Goal: Find contact information

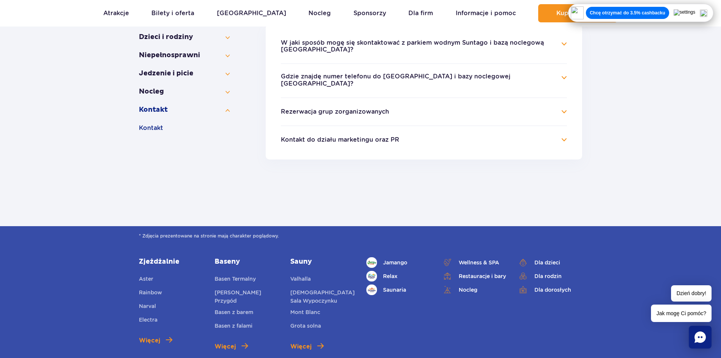
scroll to position [114, 0]
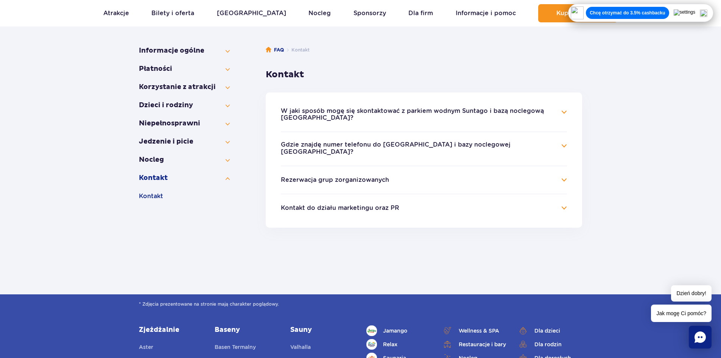
click at [368, 208] on button "Kontakt do działu marketingu oraz PR" at bounding box center [340, 207] width 118 height 7
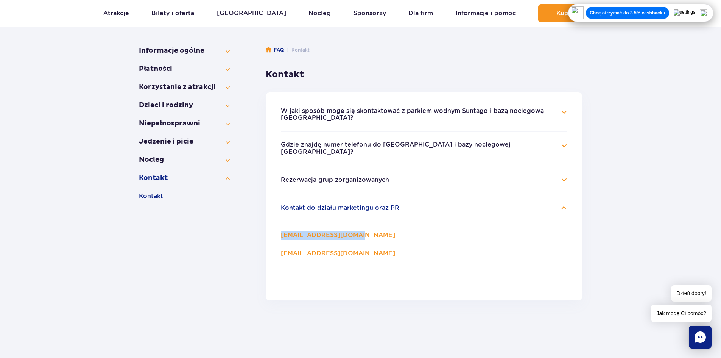
drag, startPoint x: 373, startPoint y: 232, endPoint x: 280, endPoint y: 230, distance: 93.5
click at [280, 230] on ul "W jaki sposób mogę się skontaktować z parkiem wodnym Suntago i bazą noclegową S…" at bounding box center [424, 196] width 316 height 208
copy link "marketing@suntago.com"
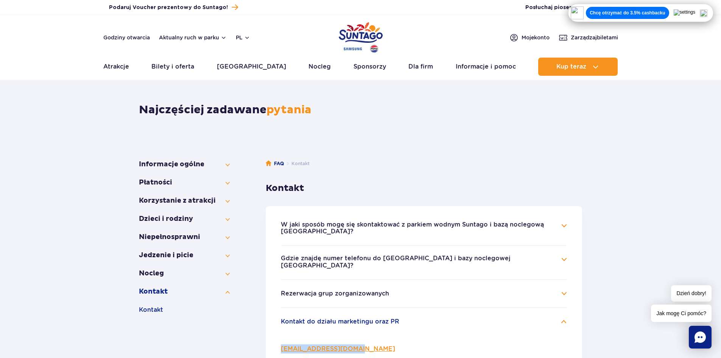
click at [357, 27] on img "Park of Poland" at bounding box center [361, 37] width 44 height 35
